Goal: Task Accomplishment & Management: Manage account settings

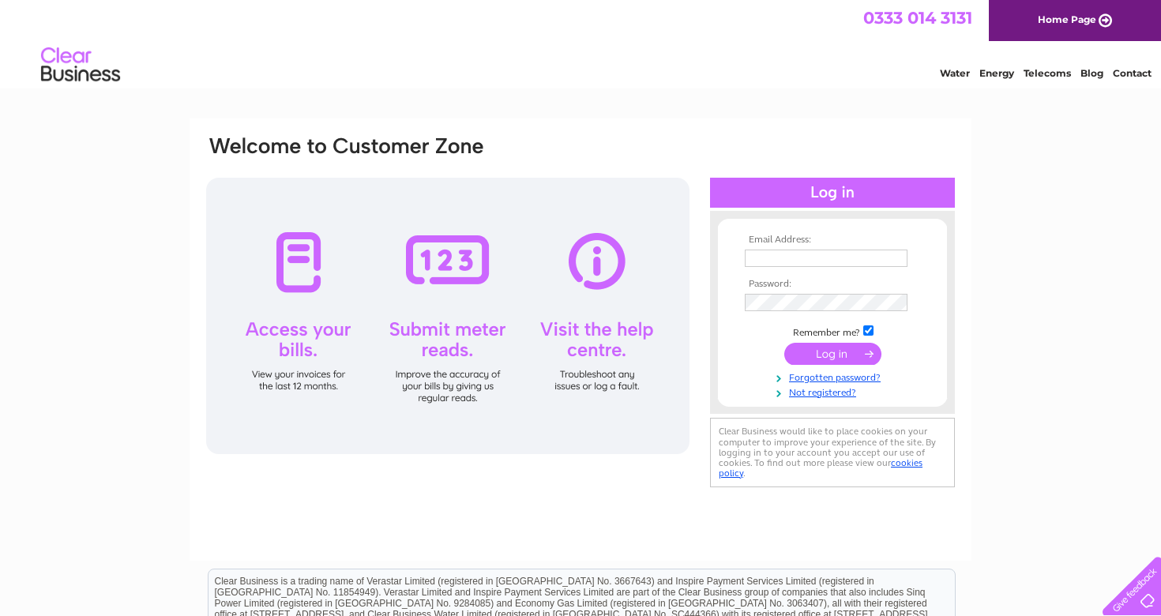
click at [809, 269] on tbody "Email Address: Password: Remember me? Forgotten password?" at bounding box center [832, 316] width 183 height 163
click at [812, 261] on input "text" at bounding box center [827, 259] width 164 height 19
type input "[EMAIL_ADDRESS][PERSON_NAME][DOMAIN_NAME]"
click at [840, 364] on input "submit" at bounding box center [832, 355] width 97 height 22
click at [843, 355] on input "submit" at bounding box center [832, 354] width 97 height 22
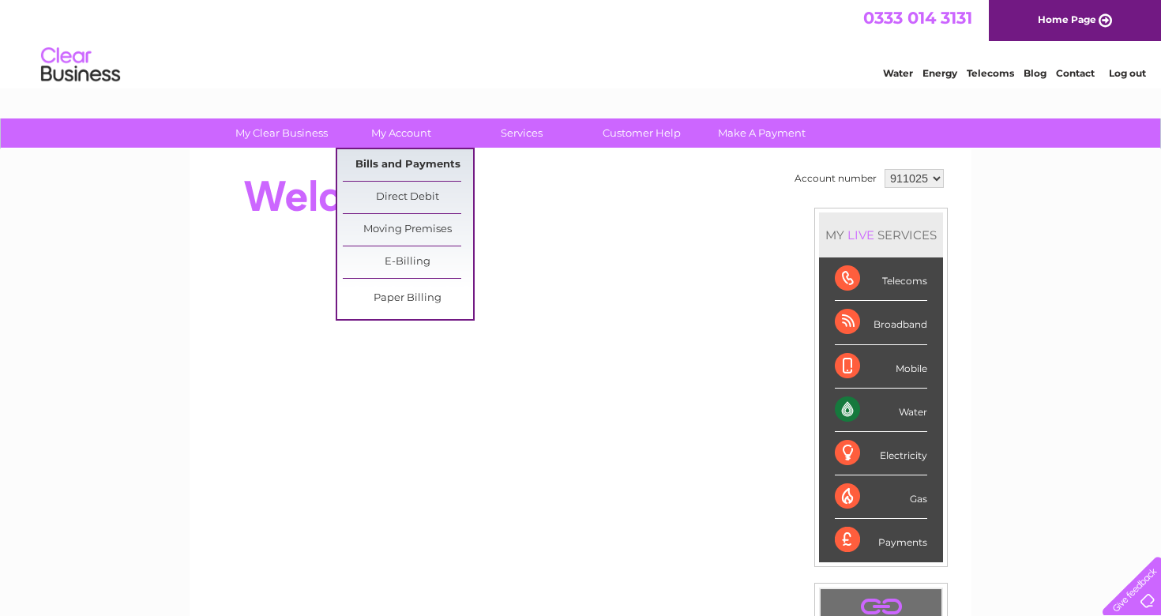
click at [417, 167] on link "Bills and Payments" at bounding box center [408, 165] width 130 height 32
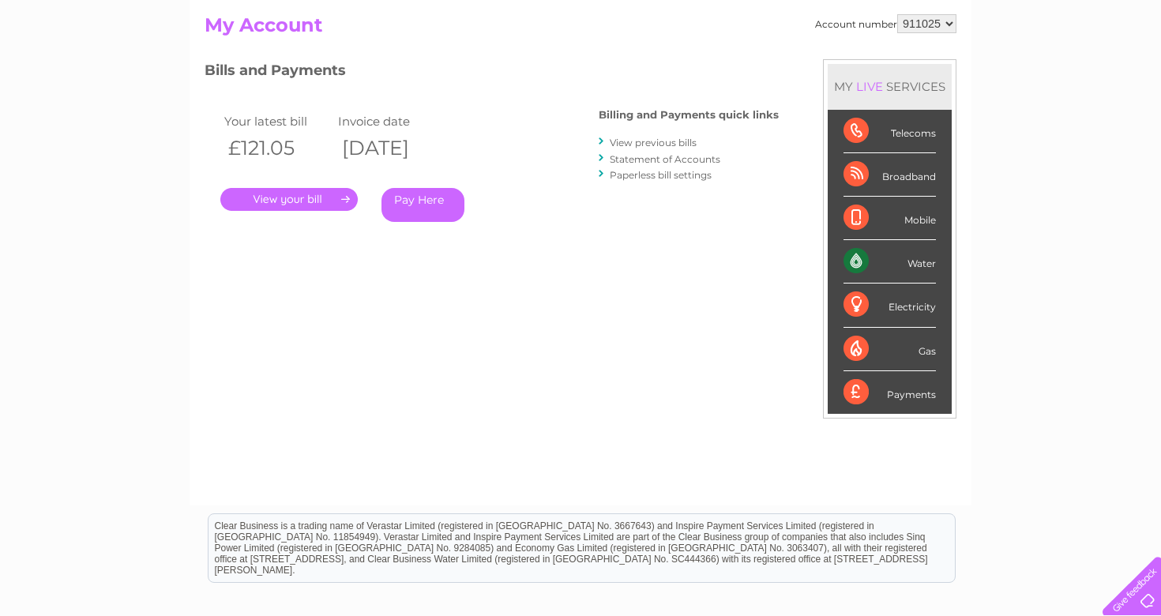
click at [332, 195] on link "." at bounding box center [288, 199] width 137 height 23
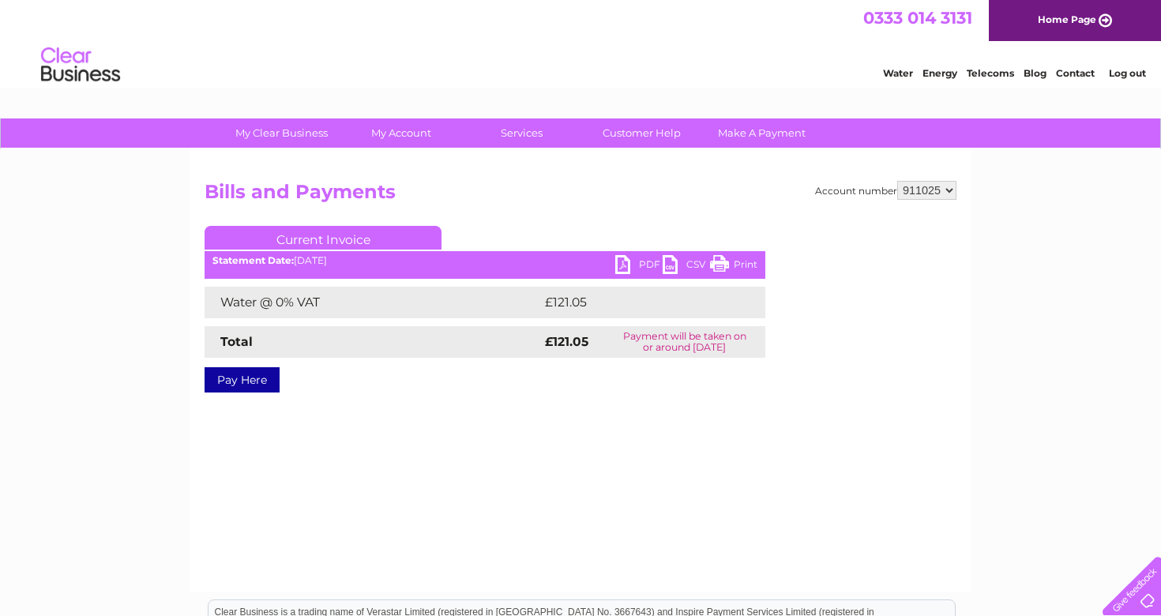
click at [644, 263] on link "PDF" at bounding box center [638, 266] width 47 height 23
click at [649, 131] on link "Customer Help" at bounding box center [641, 132] width 130 height 29
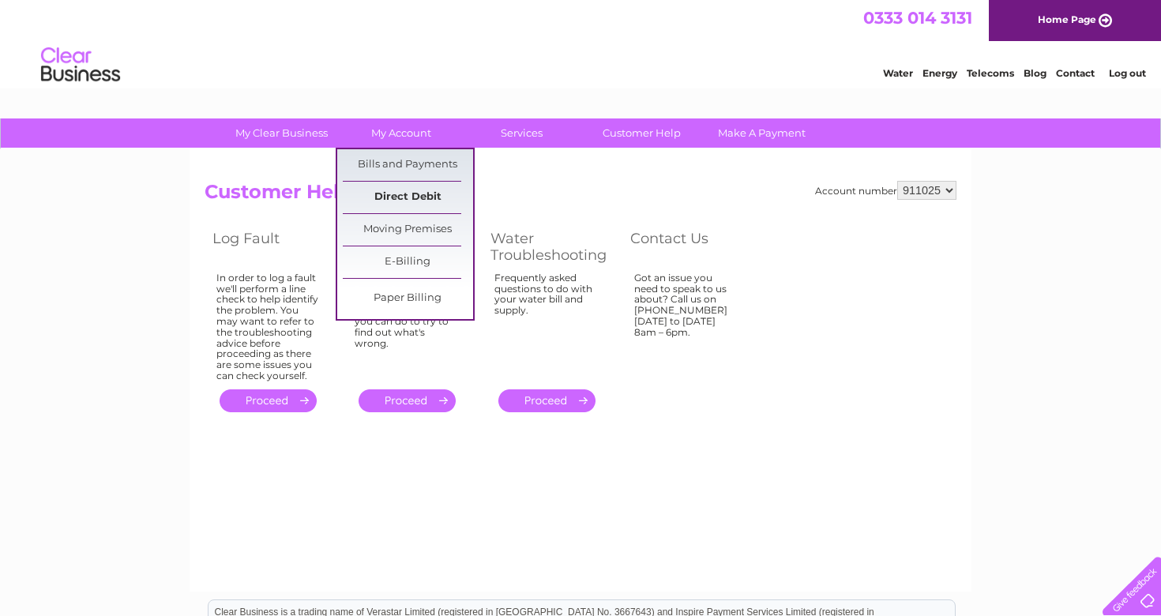
click at [405, 197] on link "Direct Debit" at bounding box center [408, 198] width 130 height 32
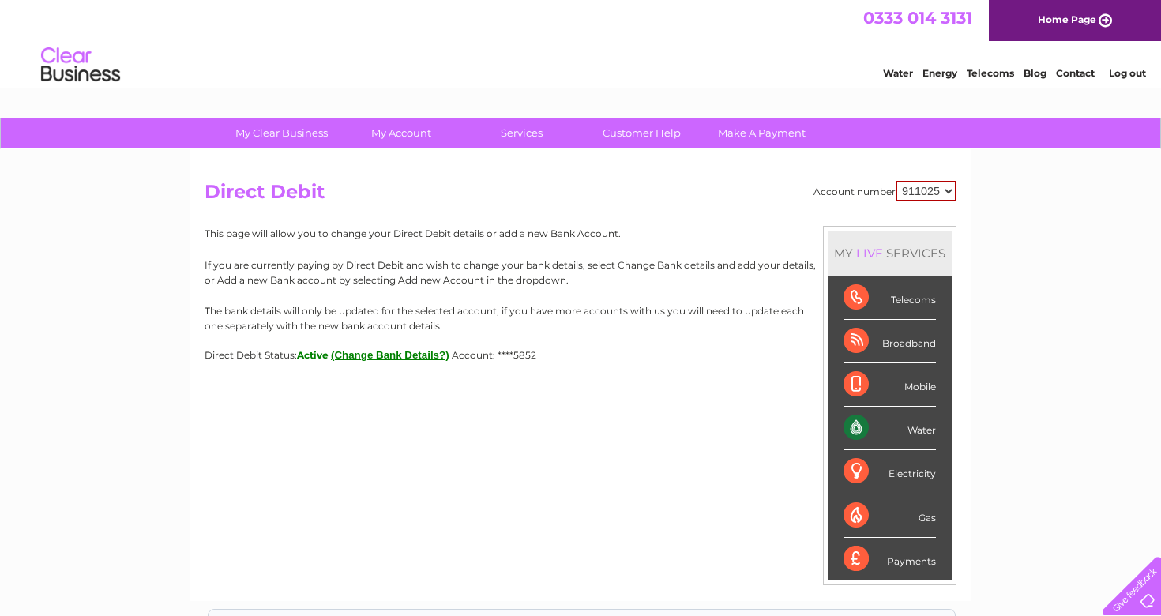
click at [431, 356] on button "(Change Bank Details?)" at bounding box center [390, 355] width 118 height 12
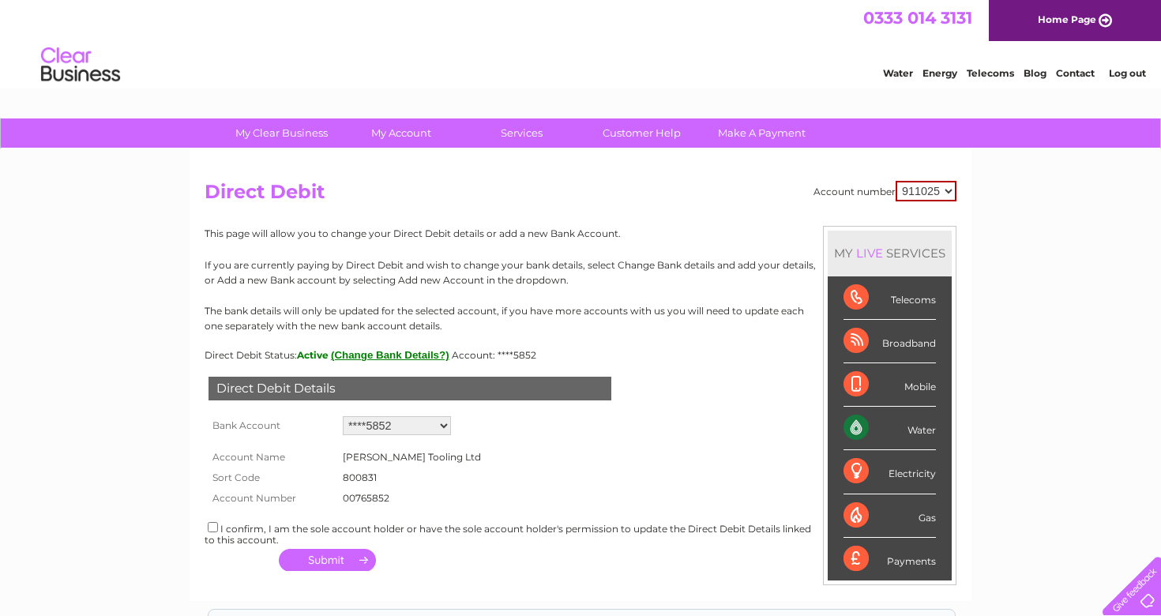
click at [443, 428] on select "Add new account ****5852" at bounding box center [397, 425] width 108 height 19
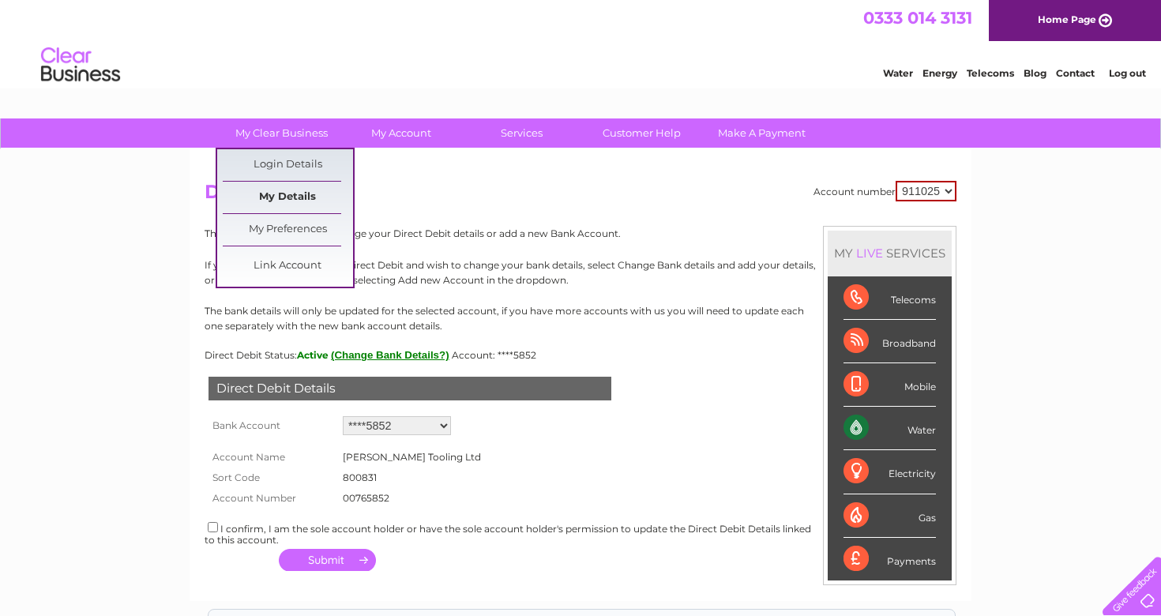
click at [296, 191] on link "My Details" at bounding box center [288, 198] width 130 height 32
